Goal: Transaction & Acquisition: Purchase product/service

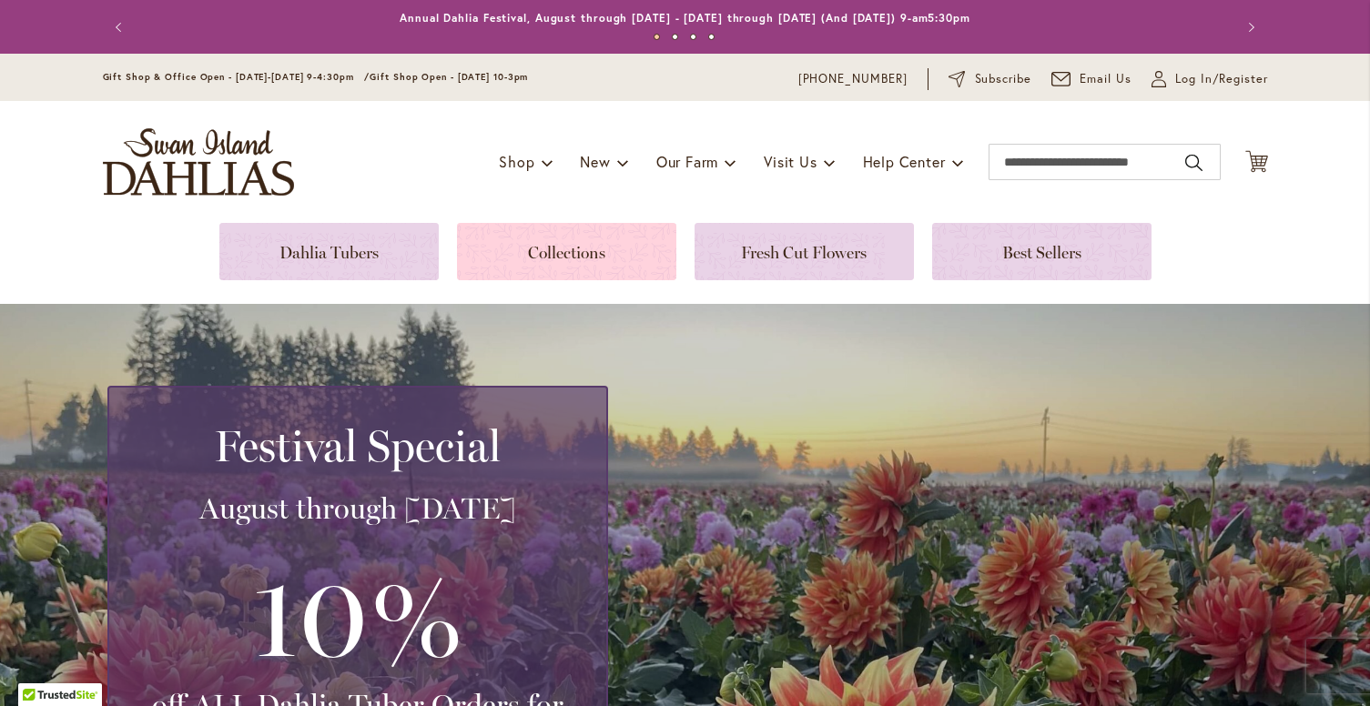
click at [540, 257] on link at bounding box center [566, 251] width 219 height 57
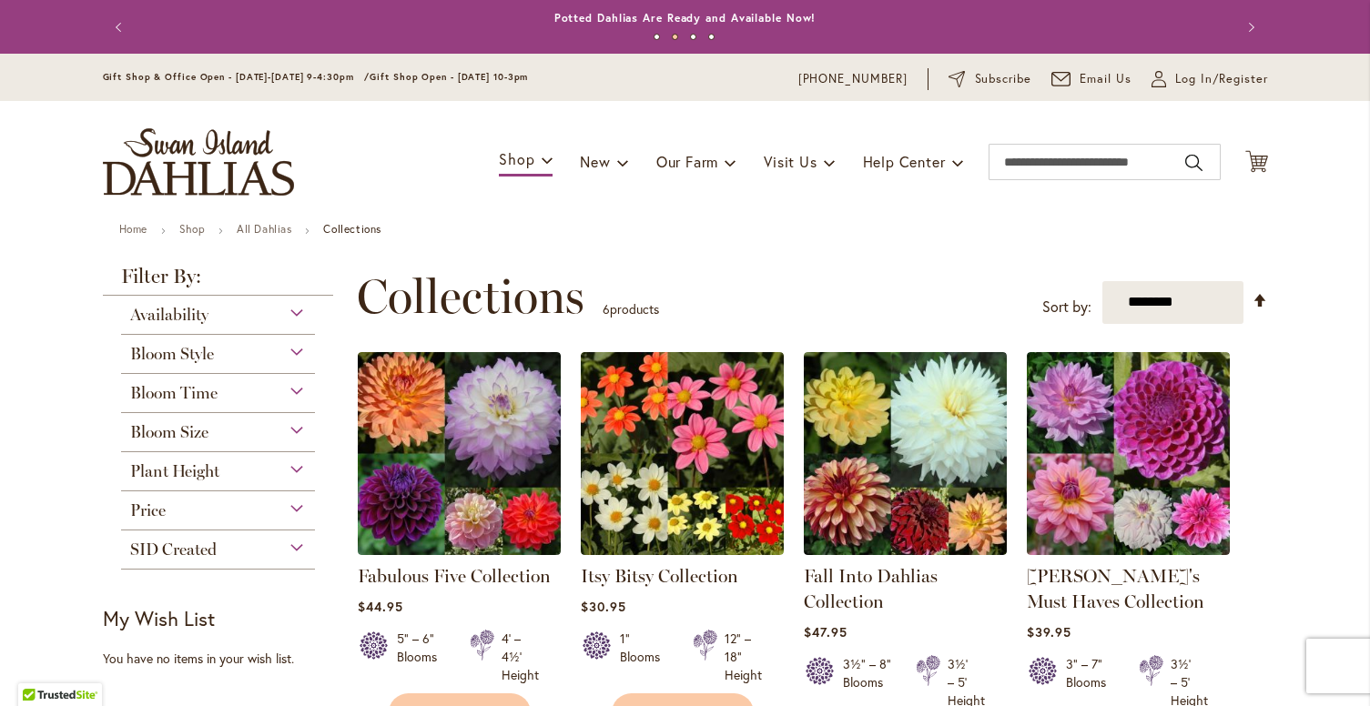
click at [295, 347] on div "Bloom Style" at bounding box center [218, 349] width 195 height 29
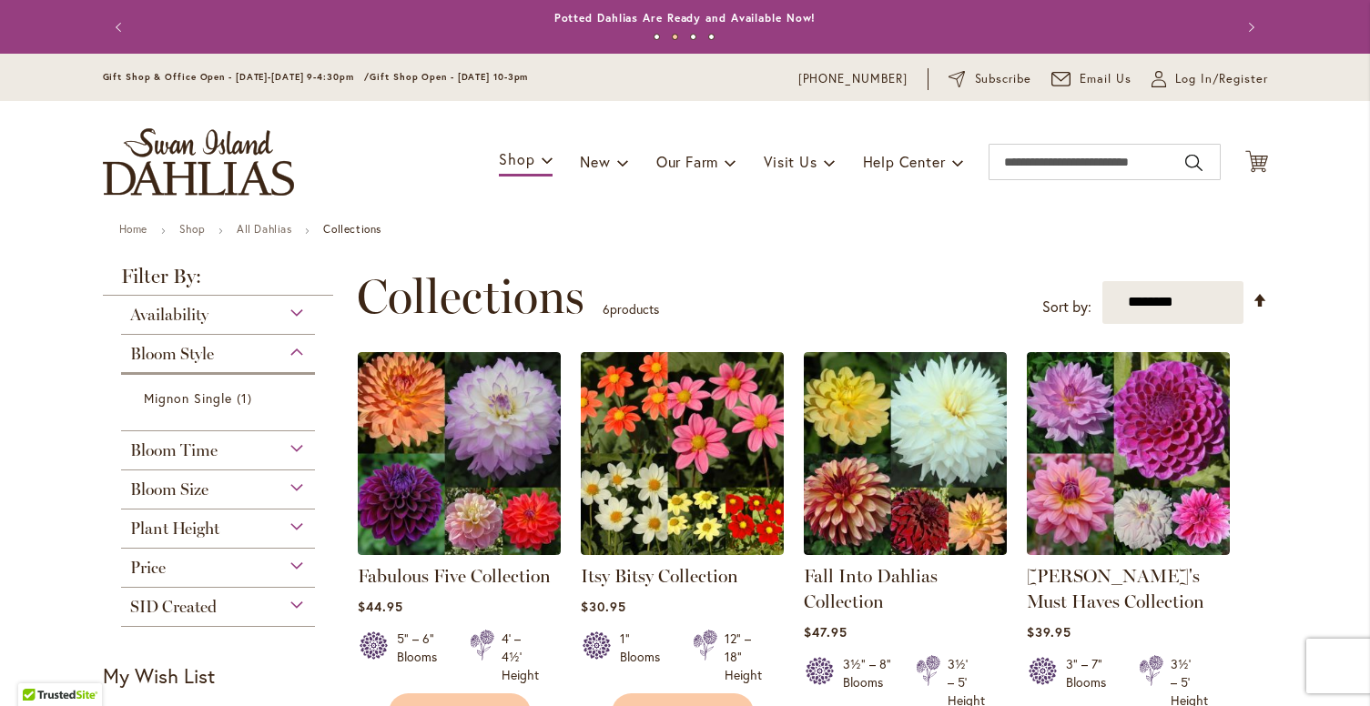
click at [295, 347] on div "Bloom Style" at bounding box center [218, 349] width 195 height 29
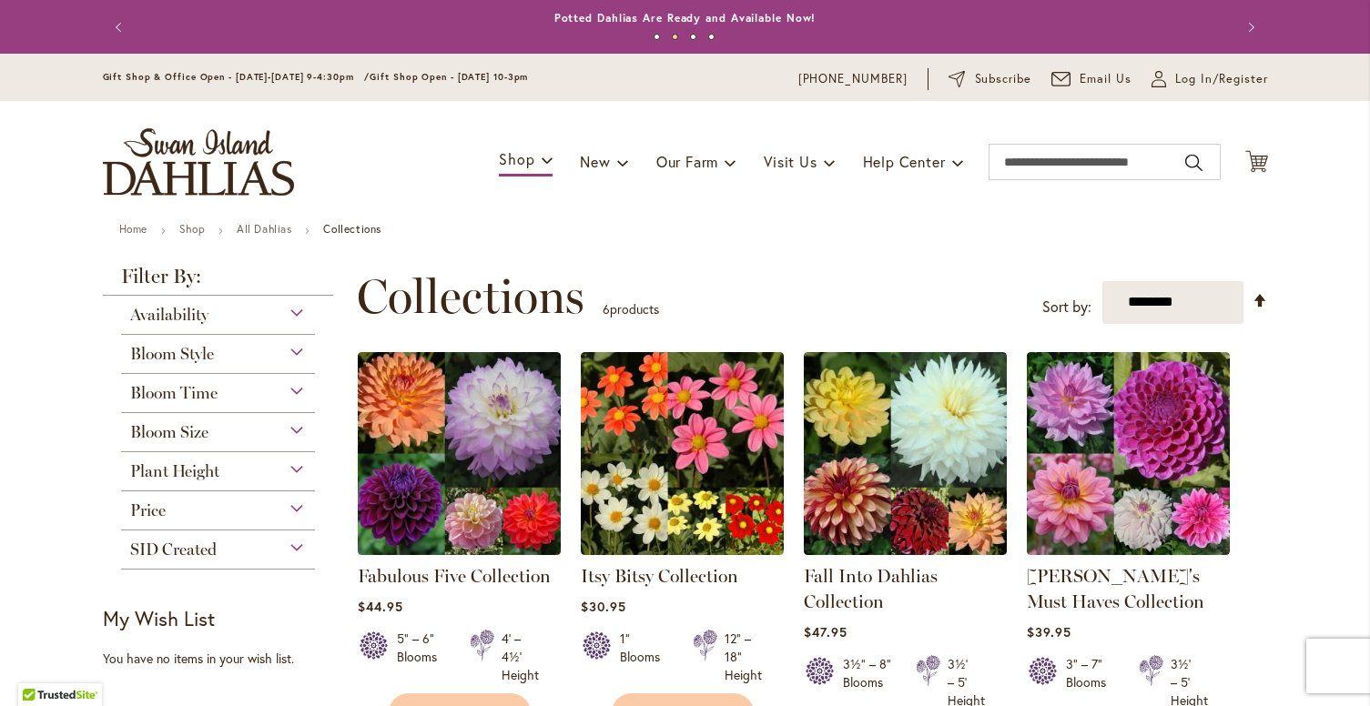
click at [291, 312] on div "Availability" at bounding box center [218, 310] width 195 height 29
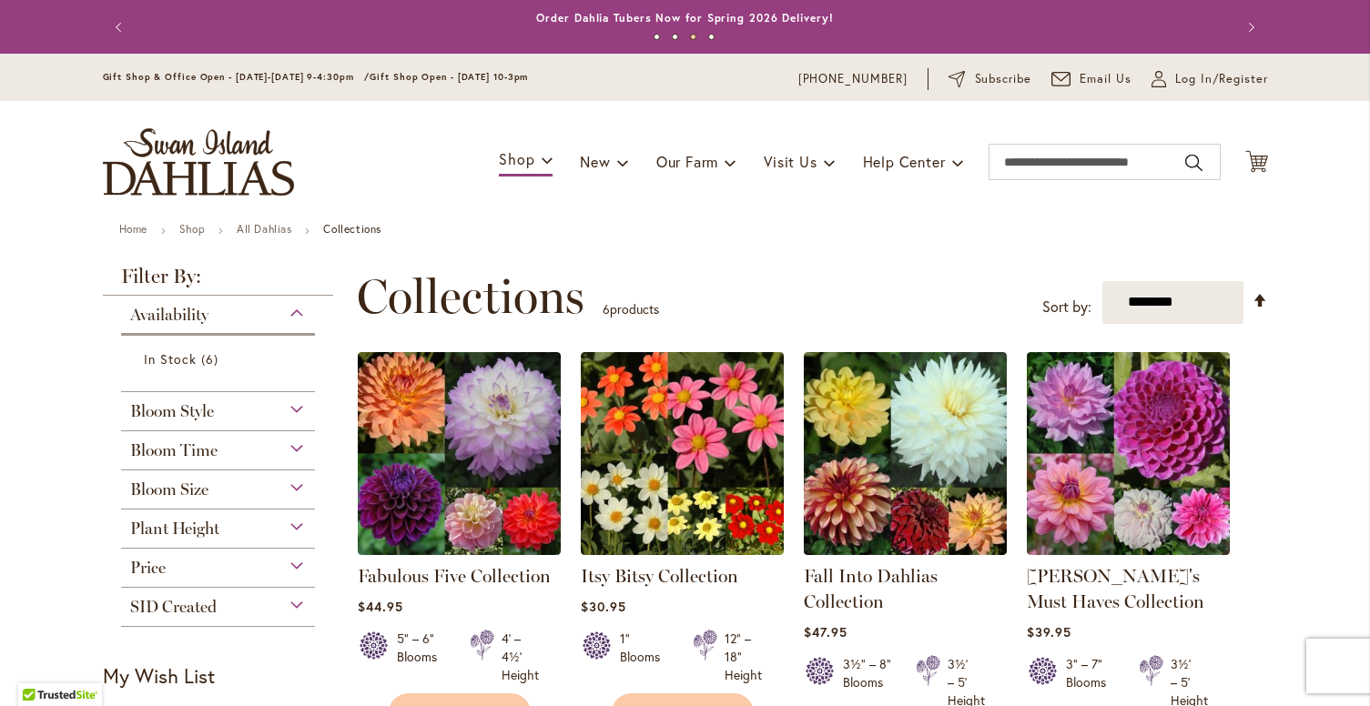
click at [291, 312] on div "Availability" at bounding box center [218, 310] width 195 height 29
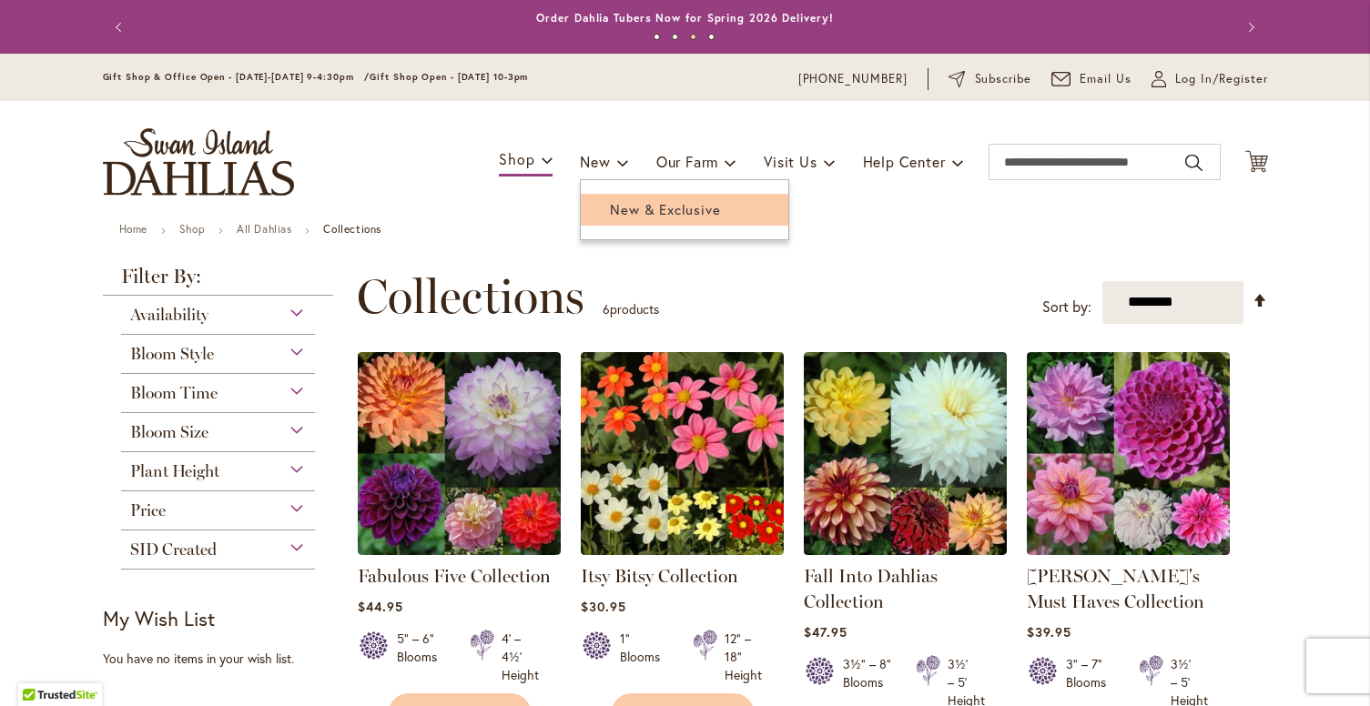
click at [613, 209] on span "New & Exclusive" at bounding box center [665, 209] width 110 height 18
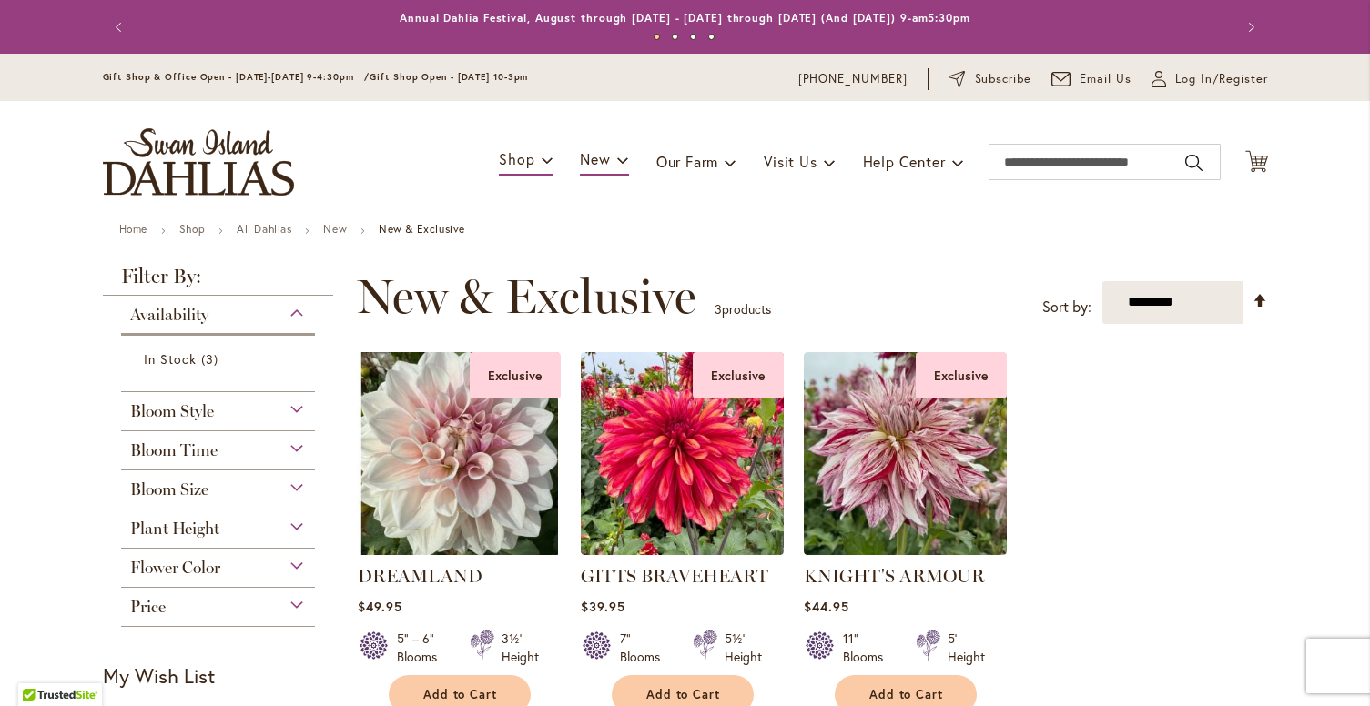
click at [1270, 425] on main "Home Shop All Dahlias New New & Exclusive Filter by: Filter By: Availability 3" at bounding box center [685, 690] width 1198 height 934
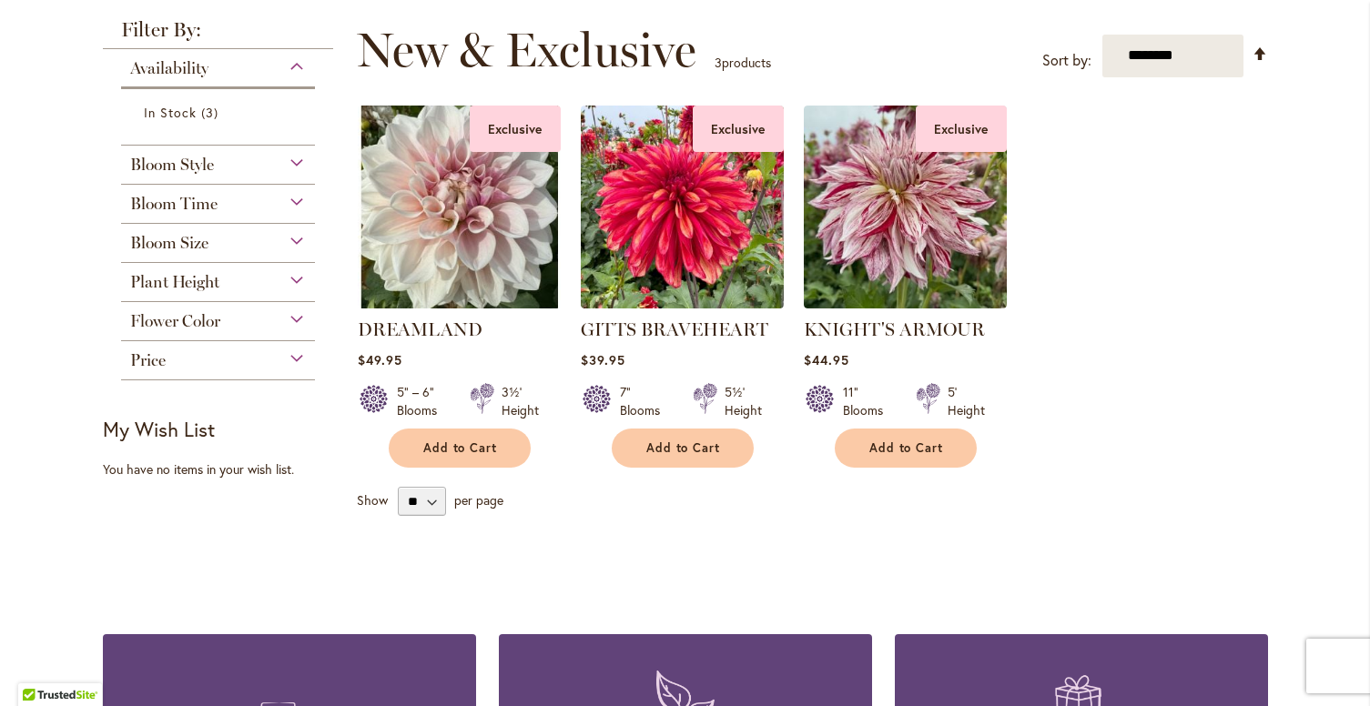
scroll to position [255, 0]
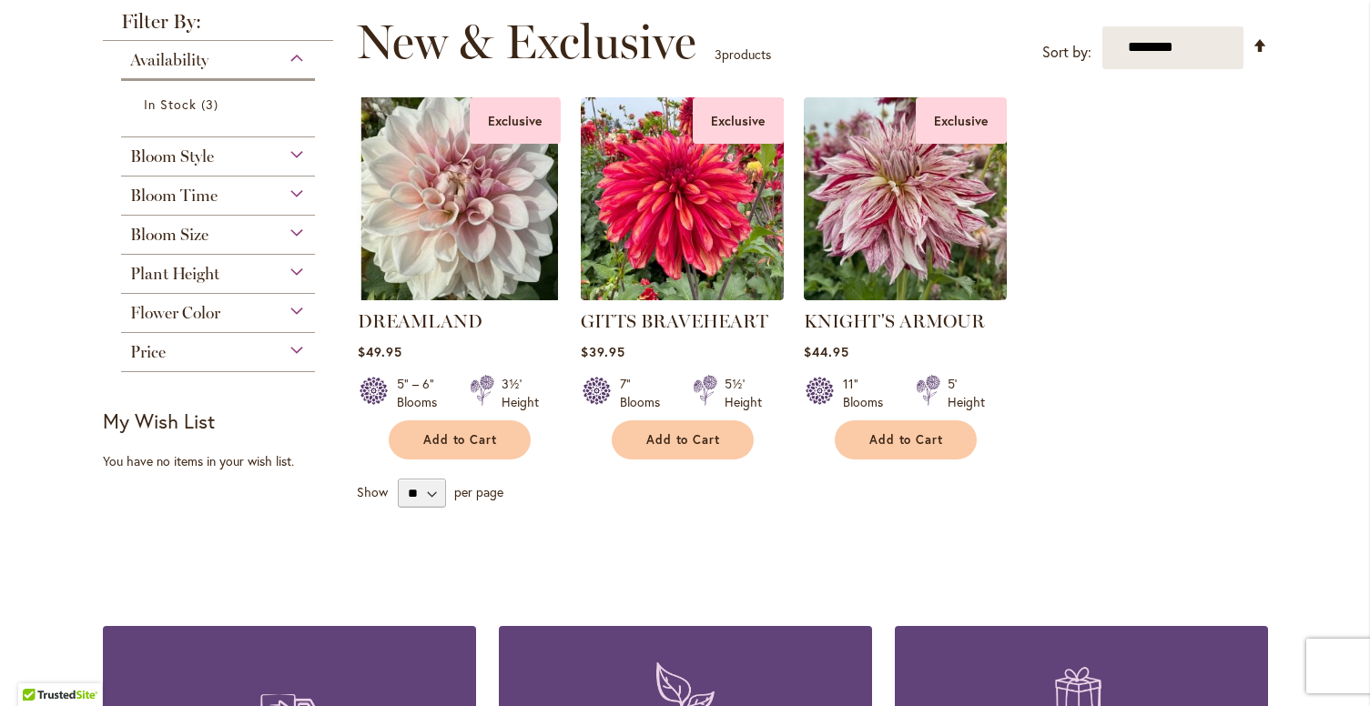
click at [293, 308] on div "Flower Color" at bounding box center [218, 308] width 195 height 29
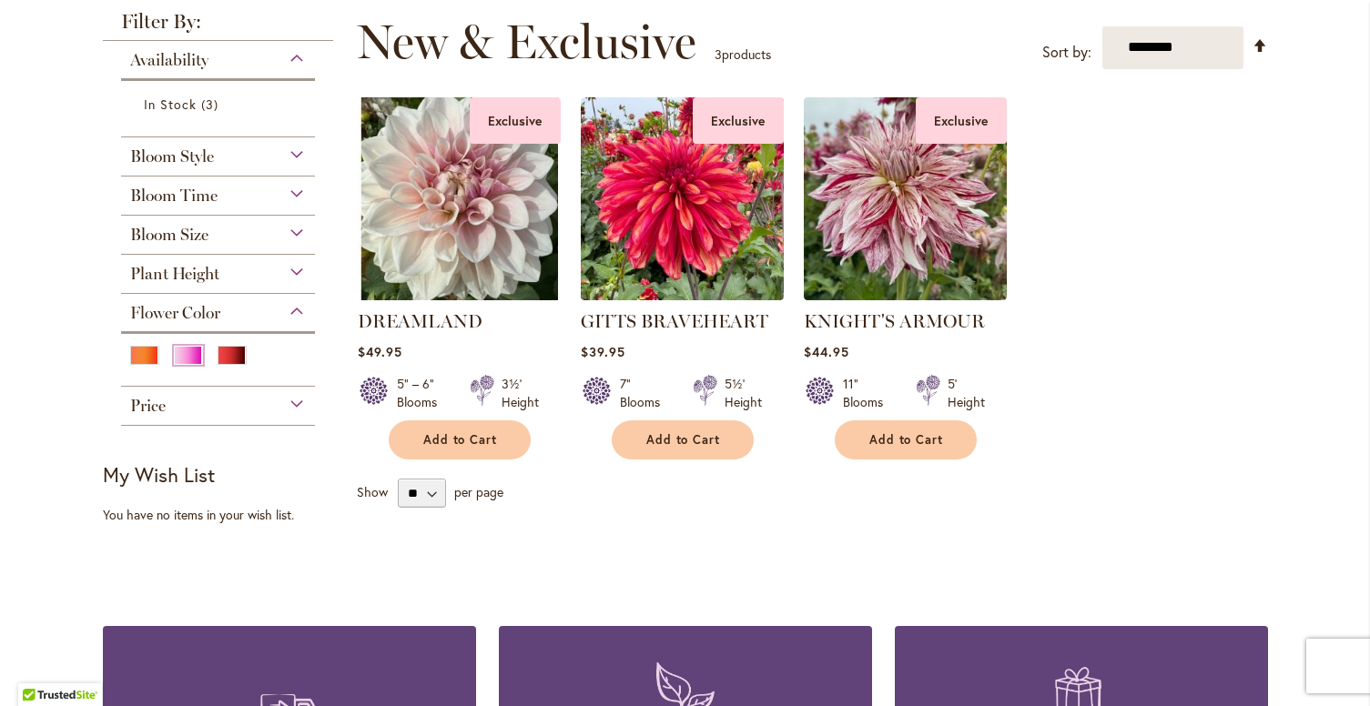
click at [181, 350] on div "Pink" at bounding box center [188, 355] width 29 height 19
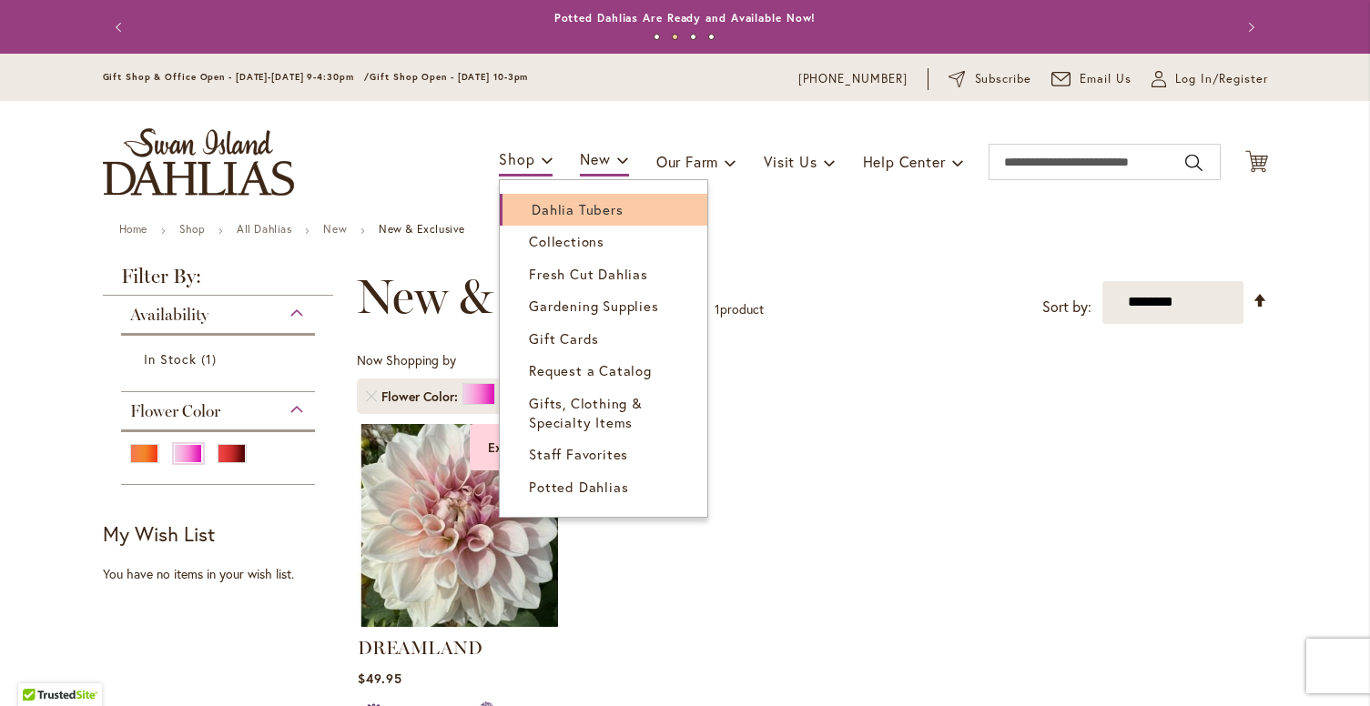
click at [540, 207] on span "Dahlia Tubers" at bounding box center [577, 209] width 91 height 18
